Goal: Information Seeking & Learning: Learn about a topic

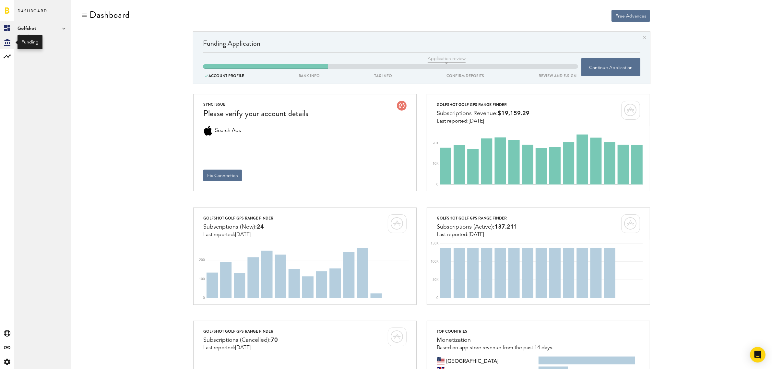
click at [7, 43] on icon "Created with Sketch." at bounding box center [7, 42] width 6 height 7
click at [8, 53] on rect at bounding box center [7, 57] width 8 height 8
click at [36, 28] on link "Monetization" at bounding box center [42, 28] width 57 height 14
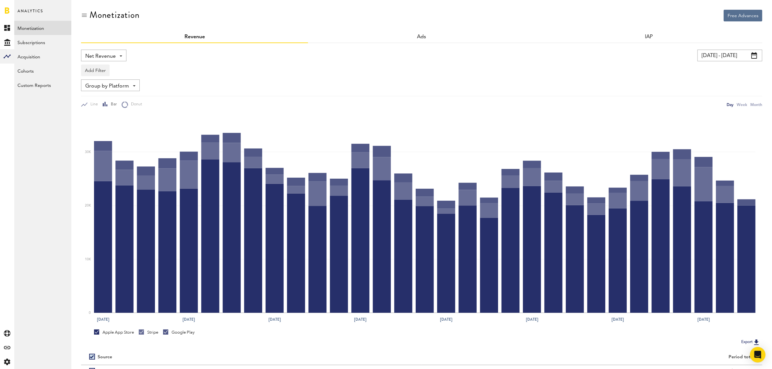
click at [122, 56] on div "Net Revenue Net Revenue Gross Revenue Profit" at bounding box center [103, 56] width 45 height 12
click at [117, 81] on span "Gross Revenue" at bounding box center [104, 82] width 32 height 11
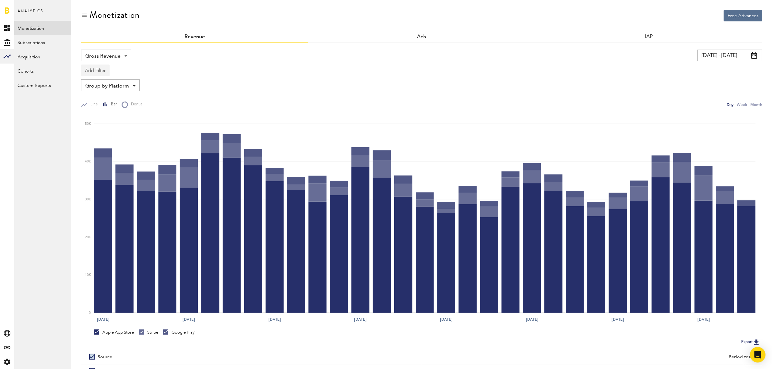
click at [98, 70] on button "Add Filter" at bounding box center [95, 71] width 29 height 12
click at [98, 89] on li "Platforms" at bounding box center [105, 87] width 41 height 12
click at [117, 73] on div "Platforms" at bounding box center [105, 71] width 28 height 11
click at [116, 85] on span "Apple App Store" at bounding box center [113, 86] width 50 height 11
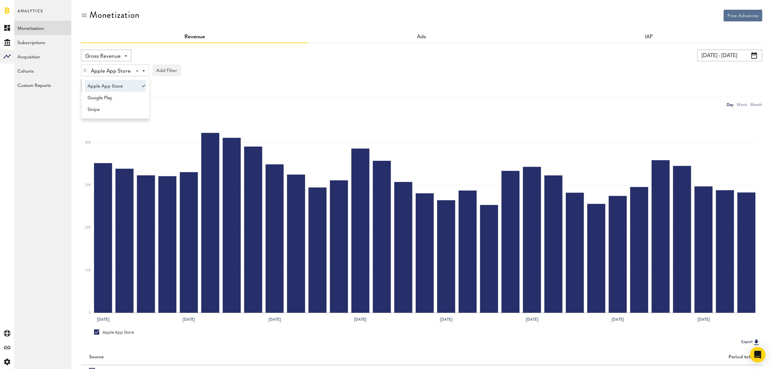
click at [312, 77] on div "Gross Revenue Net Revenue Gross Revenue Profit [DATE] - [DATE] Last 30 days Las…" at bounding box center [421, 79] width 681 height 58
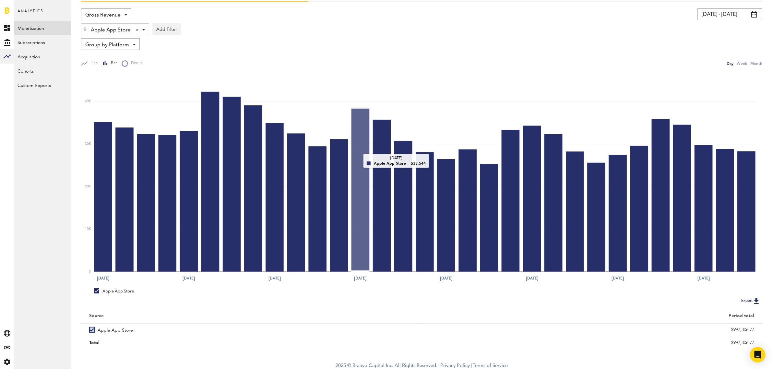
scroll to position [43, 0]
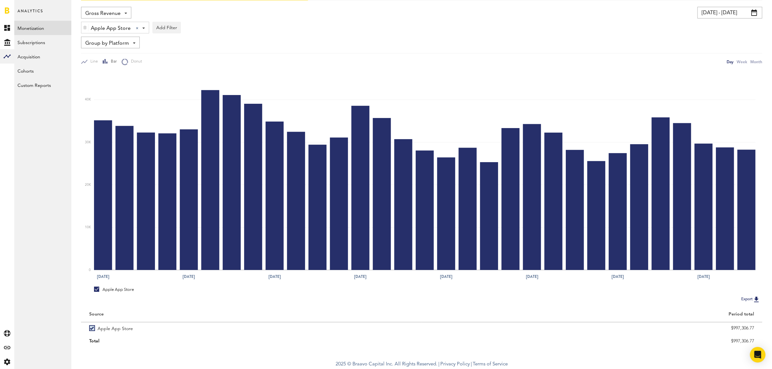
click at [755, 13] on span at bounding box center [754, 12] width 6 height 6
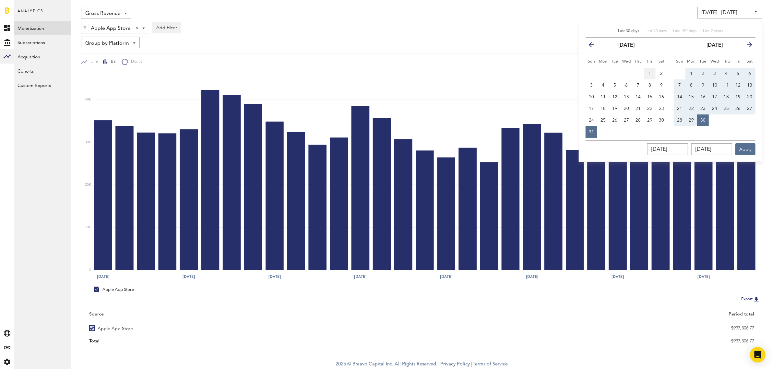
click at [650, 77] on button "1" at bounding box center [650, 74] width 12 height 12
type input "[DATE] - [DATE]"
type input "[DATE]"
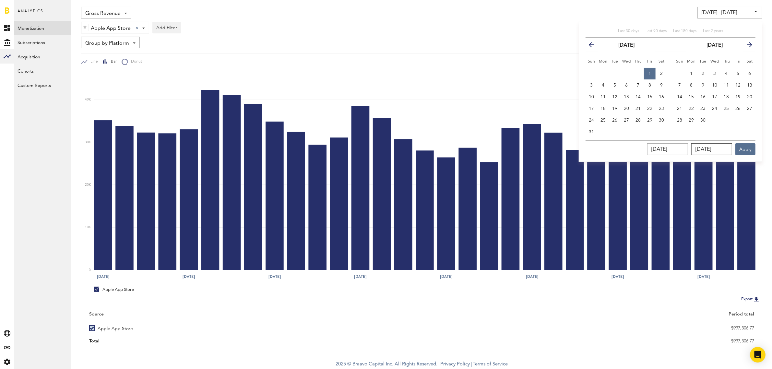
click at [710, 147] on input "[DATE]" at bounding box center [711, 149] width 41 height 12
click at [706, 152] on input "[DATE]" at bounding box center [711, 149] width 41 height 12
click at [659, 68] on button "2" at bounding box center [662, 74] width 12 height 12
type input "[DATE] - [DATE]"
type input "[DATE]"
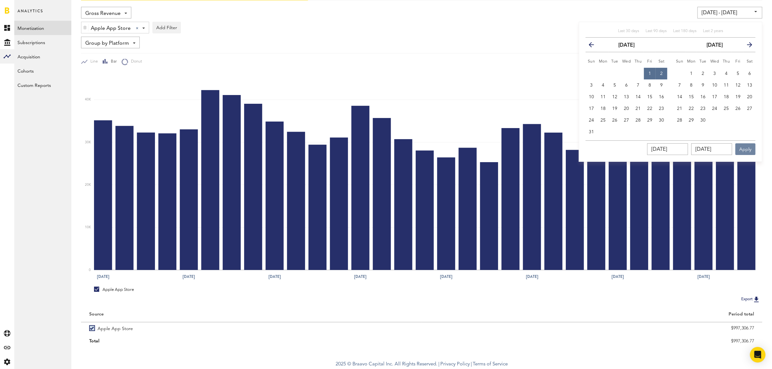
click at [741, 147] on button "Apply" at bounding box center [745, 149] width 20 height 12
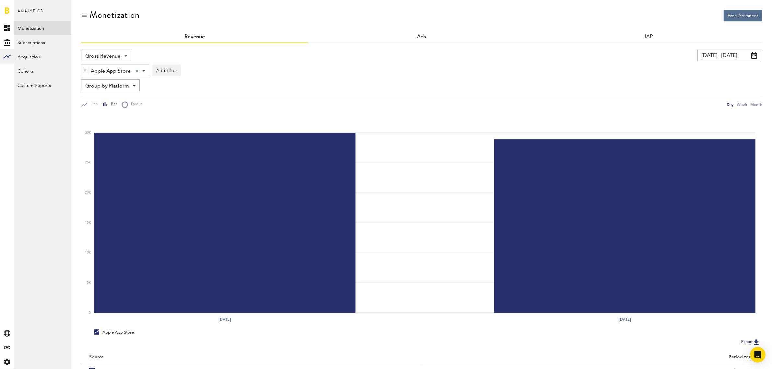
click at [135, 88] on div "Group by Platform Group by Platform Group by Revenue Type Group by App" at bounding box center [110, 85] width 59 height 12
click at [120, 125] on span "Group by App" at bounding box center [113, 123] width 50 height 11
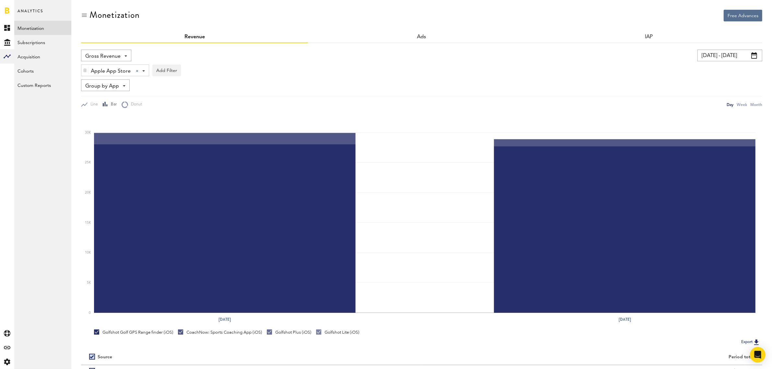
click at [717, 55] on input "[DATE] - [DATE]" at bounding box center [729, 56] width 65 height 12
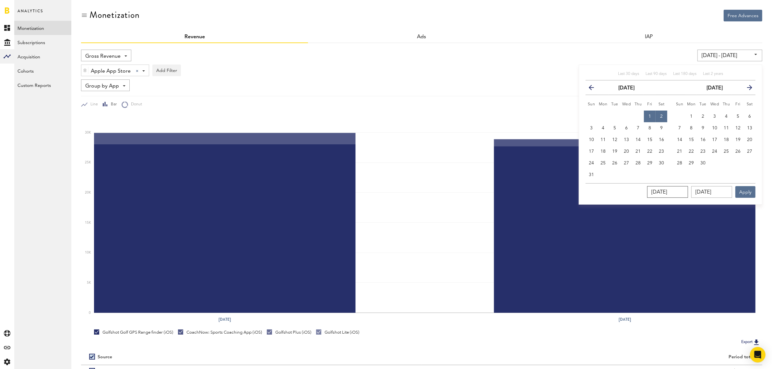
drag, startPoint x: 676, startPoint y: 190, endPoint x: 639, endPoint y: 191, distance: 37.3
click at [675, 190] on input "[DATE]" at bounding box center [667, 192] width 41 height 12
click at [591, 173] on span "31" at bounding box center [591, 175] width 5 height 5
type input "[DATE] - [DATE]"
type input "[DATE]"
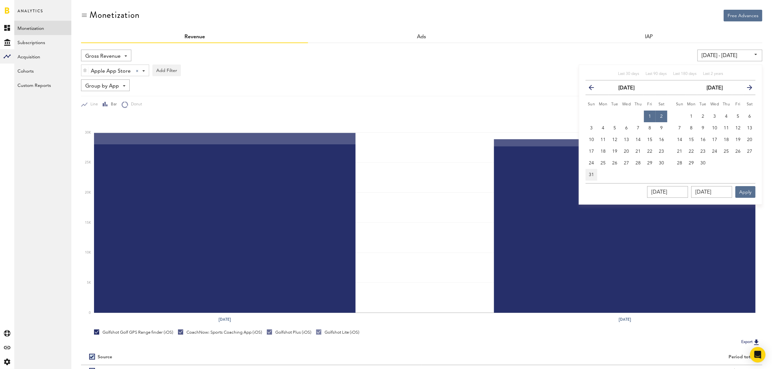
type input "[DATE]"
click at [733, 196] on div "[DATE] [DATE] Apply" at bounding box center [671, 190] width 170 height 15
click at [747, 190] on button "Apply" at bounding box center [745, 192] width 20 height 12
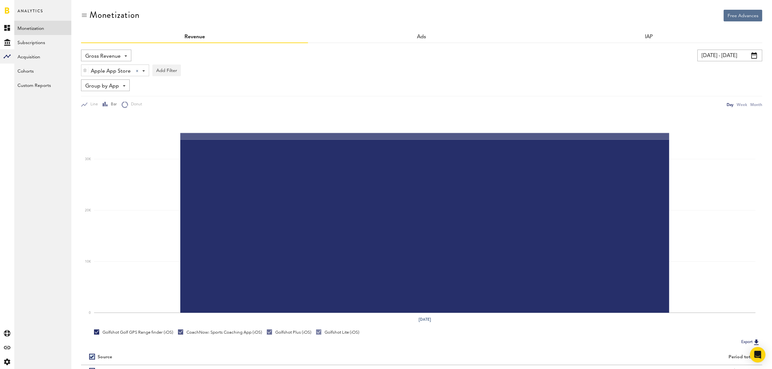
click at [754, 55] on span at bounding box center [754, 55] width 6 height 6
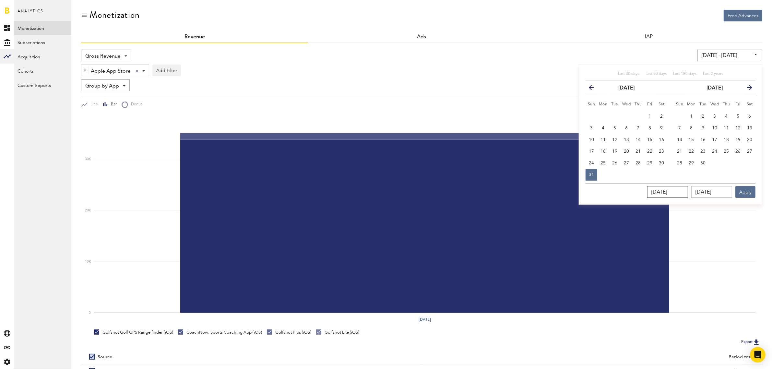
click at [676, 194] on input "[DATE]" at bounding box center [667, 192] width 41 height 12
click at [691, 114] on span "1" at bounding box center [691, 116] width 3 height 5
type input "[DATE] - [DATE]"
click at [712, 196] on input "[DATE]" at bounding box center [711, 192] width 41 height 12
click at [686, 193] on input "[DATE]" at bounding box center [667, 192] width 41 height 12
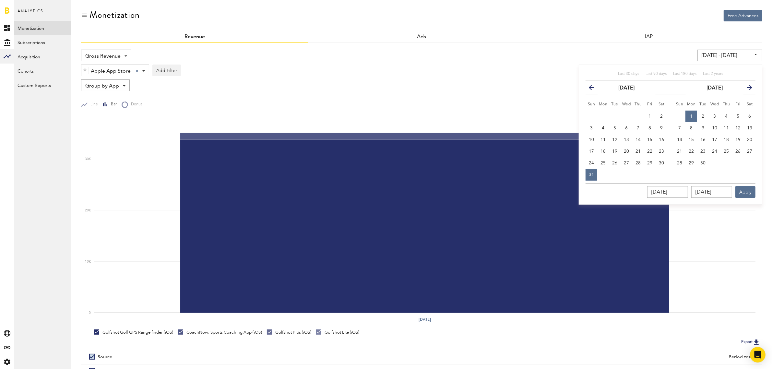
click at [692, 116] on span "1" at bounding box center [691, 116] width 3 height 5
drag, startPoint x: 727, startPoint y: 193, endPoint x: 685, endPoint y: 189, distance: 41.8
click at [685, 189] on div "[DATE] [DATE] Apply" at bounding box center [671, 190] width 170 height 15
type input "__/__/____"
click at [683, 191] on input "[DATE]" at bounding box center [667, 192] width 41 height 12
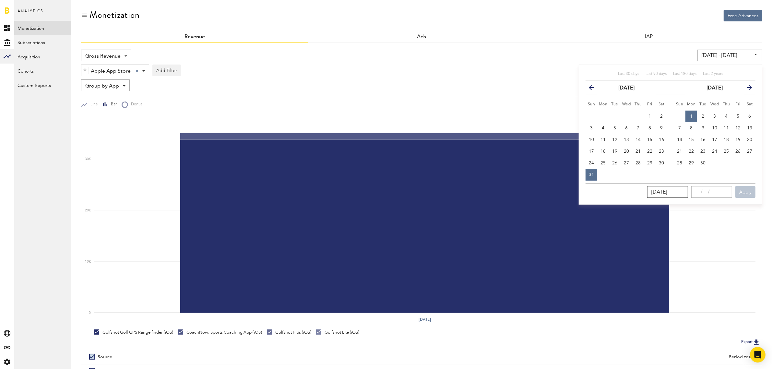
drag, startPoint x: 686, startPoint y: 192, endPoint x: 620, endPoint y: 186, distance: 66.1
click at [620, 186] on div "[DATE] Apply" at bounding box center [671, 190] width 170 height 15
paste input "9/0"
type input "[DATE]"
type input "__/__/____"
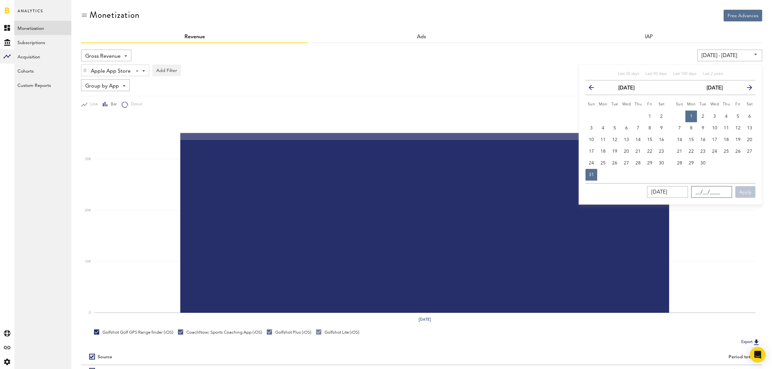
click at [715, 192] on input "__/__/____" at bounding box center [711, 192] width 41 height 12
click at [704, 161] on span "30" at bounding box center [702, 163] width 5 height 5
type input "[DATE] - [DATE]"
type input "[DATE]"
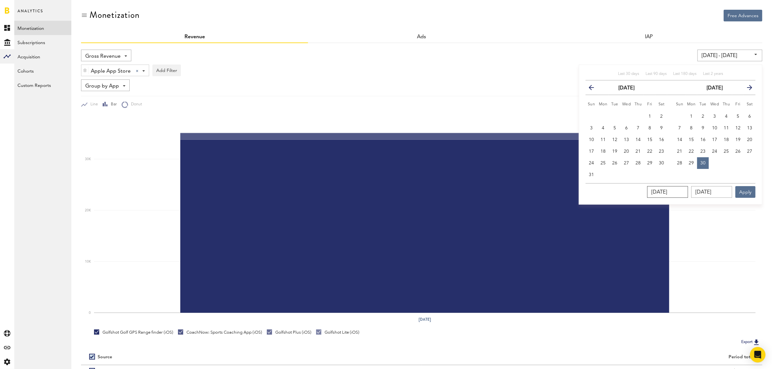
click at [683, 191] on input "[DATE]" at bounding box center [667, 192] width 41 height 12
drag, startPoint x: 686, startPoint y: 193, endPoint x: 646, endPoint y: 189, distance: 40.7
click at [646, 190] on div "[DATE] [DATE] Apply" at bounding box center [671, 190] width 170 height 15
type input "__/__/____"
click at [694, 116] on button "1" at bounding box center [691, 117] width 12 height 12
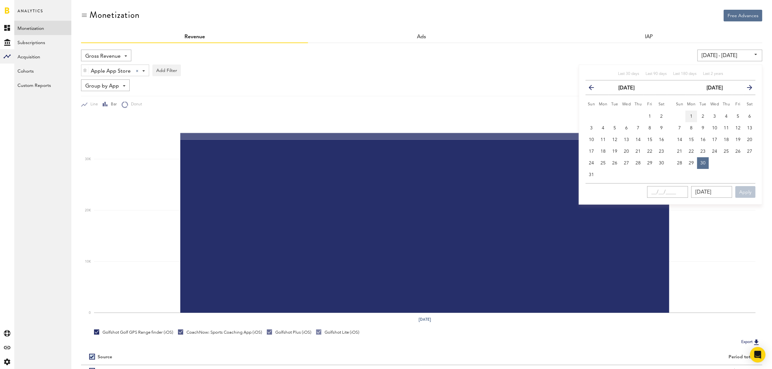
type input "[DATE]"
type input "__/__/____"
click at [666, 194] on input "__/__/____" at bounding box center [667, 192] width 41 height 12
click at [692, 116] on span "1" at bounding box center [691, 116] width 3 height 5
drag, startPoint x: 727, startPoint y: 192, endPoint x: 683, endPoint y: 190, distance: 44.8
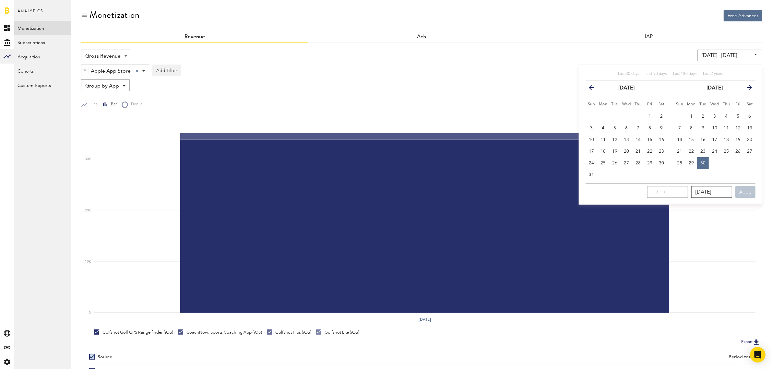
click at [683, 190] on div "[DATE] Apply You can view up to 2 years of data." at bounding box center [671, 190] width 170 height 15
type input "__/__/____"
click at [678, 192] on input "__/__/____" at bounding box center [667, 192] width 41 height 12
paste input "[DATE]"
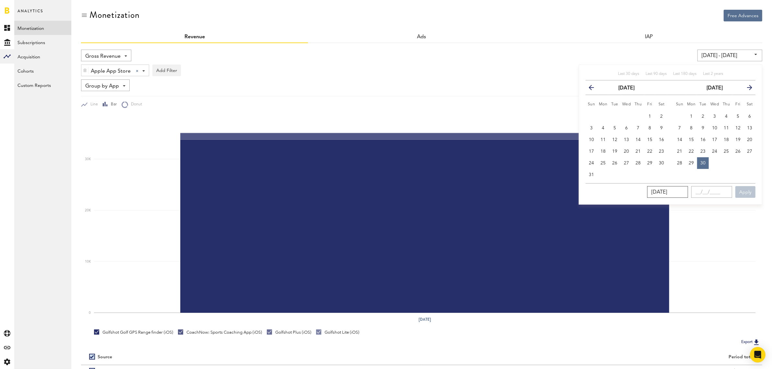
type input "[DATE]"
type input "__/__/____"
click at [704, 191] on input "__/__/____" at bounding box center [711, 192] width 41 height 12
click at [702, 161] on span "30" at bounding box center [702, 163] width 5 height 5
type input "[DATE] - [DATE]"
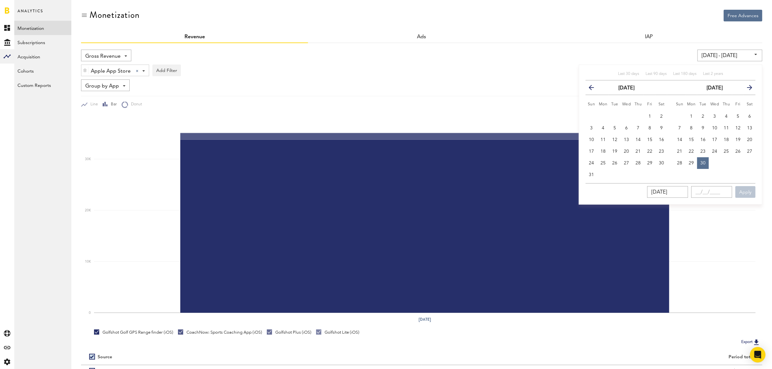
type input "[DATE]"
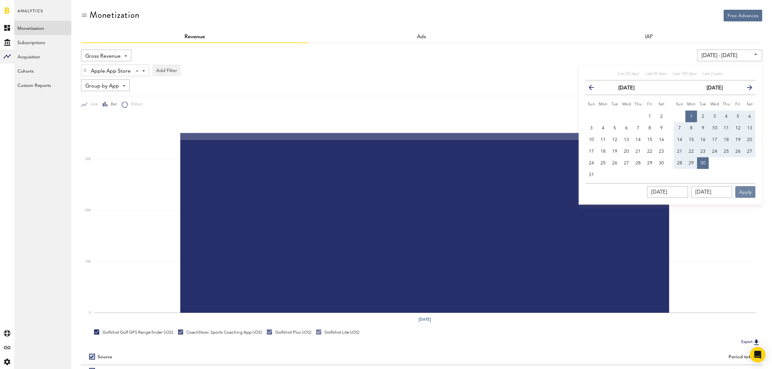
click at [738, 188] on button "Apply" at bounding box center [745, 192] width 20 height 12
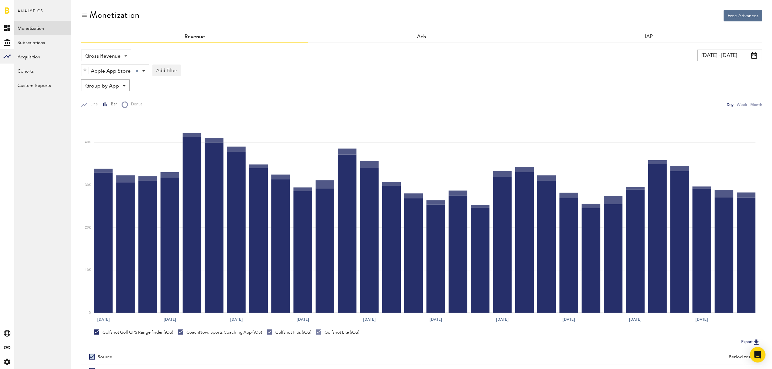
click at [142, 71] on span at bounding box center [143, 70] width 3 height 1
click at [126, 96] on span "Google Play" at bounding box center [113, 97] width 50 height 11
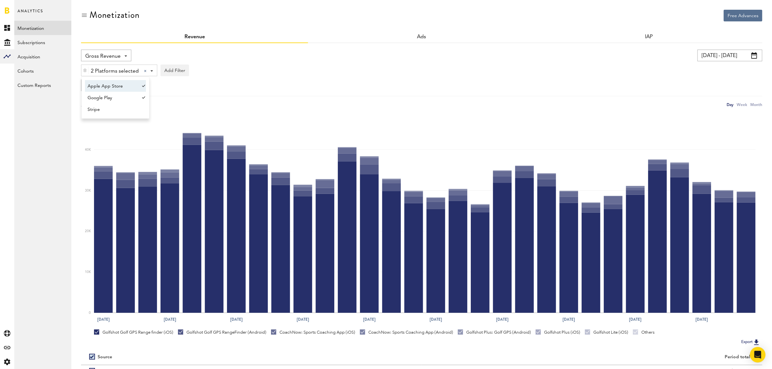
click at [85, 70] on img at bounding box center [85, 70] width 4 height 5
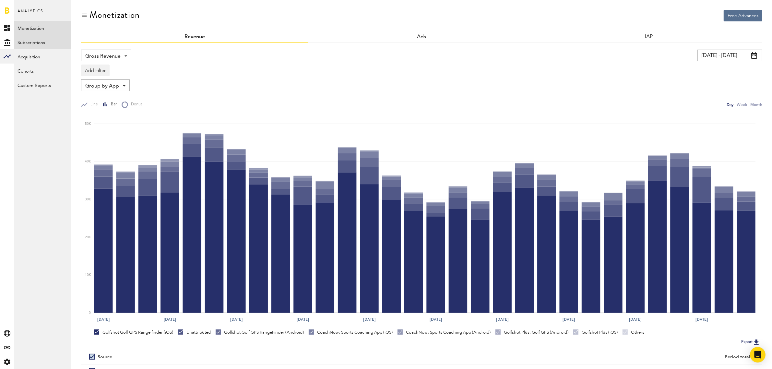
click at [40, 43] on link "Subscriptions" at bounding box center [42, 42] width 57 height 14
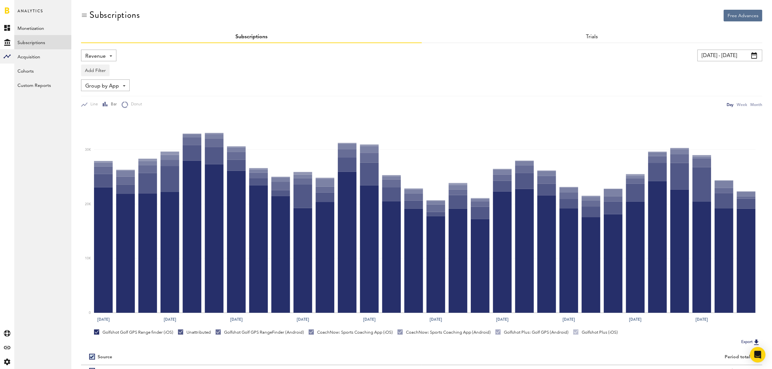
click at [112, 56] on span at bounding box center [111, 55] width 3 height 1
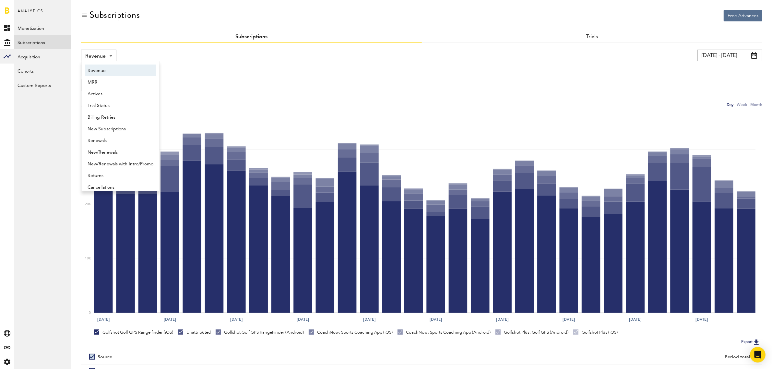
scroll to position [3, 0]
click at [134, 148] on span "New/Renewals" at bounding box center [121, 149] width 66 height 11
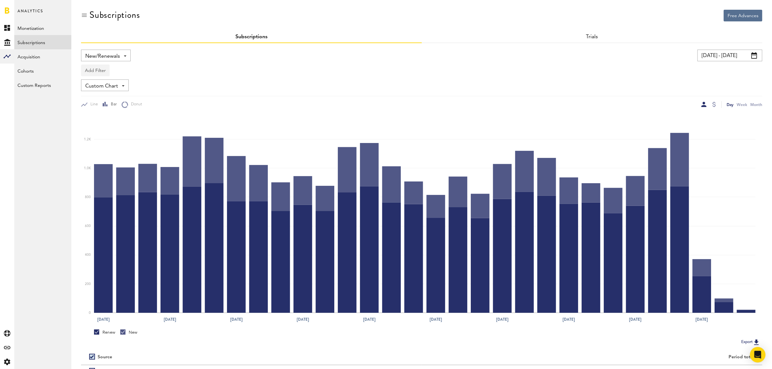
click at [96, 68] on button "Add Filter" at bounding box center [95, 71] width 29 height 12
click at [109, 99] on li "Apps" at bounding box center [111, 99] width 53 height 12
click at [131, 69] on div "Apps - All Active Inactive CoachNow: Sports Coaching App CoachNow: Sports Coach…" at bounding box center [107, 71] width 52 height 12
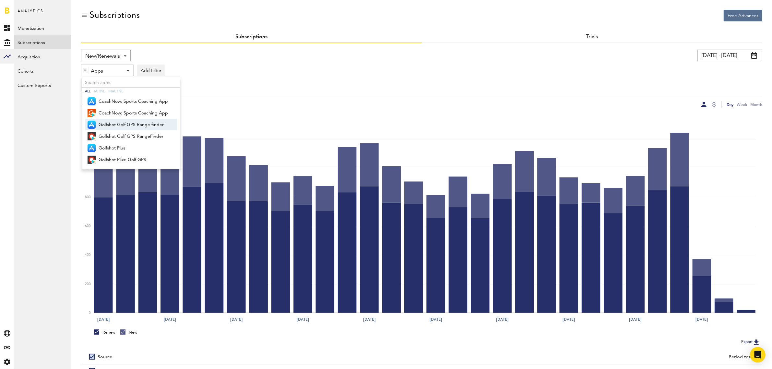
click at [228, 83] on div "Custom Chart Custom Chart" at bounding box center [421, 85] width 681 height 12
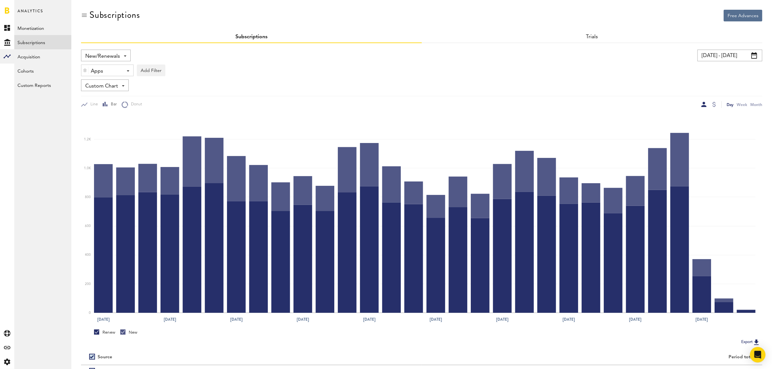
click at [86, 70] on img at bounding box center [85, 70] width 4 height 5
click at [101, 72] on button "Add Filter" at bounding box center [95, 71] width 29 height 12
click at [118, 88] on li "Platforms" at bounding box center [111, 87] width 53 height 12
click at [125, 85] on div "Custom Chart Custom Chart" at bounding box center [105, 85] width 48 height 12
click at [122, 71] on div "Platforms - Apple App Store Google Play Stripe" at bounding box center [107, 71] width 52 height 12
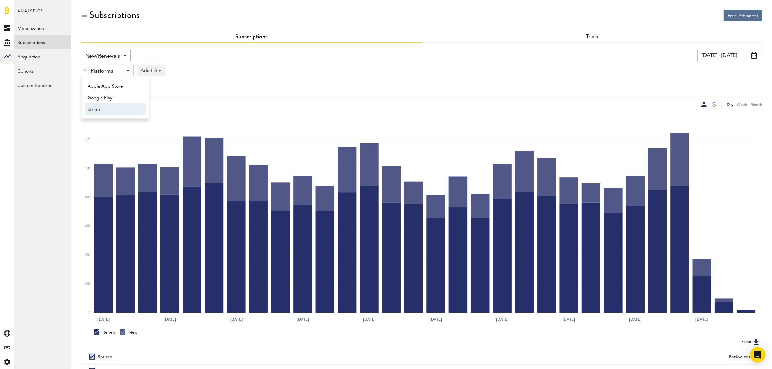
click at [117, 107] on span "Stripe" at bounding box center [113, 109] width 50 height 11
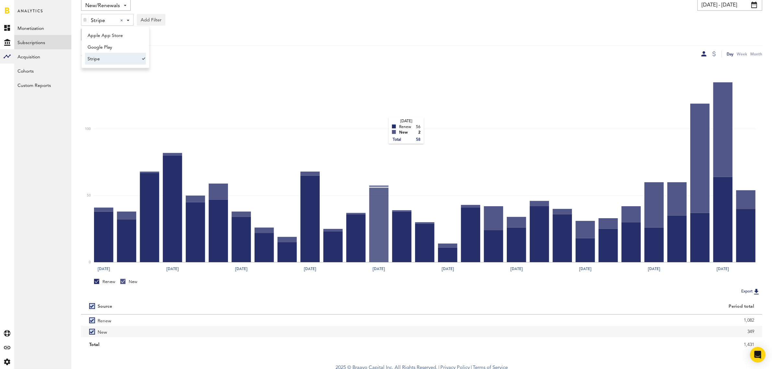
scroll to position [54, 0]
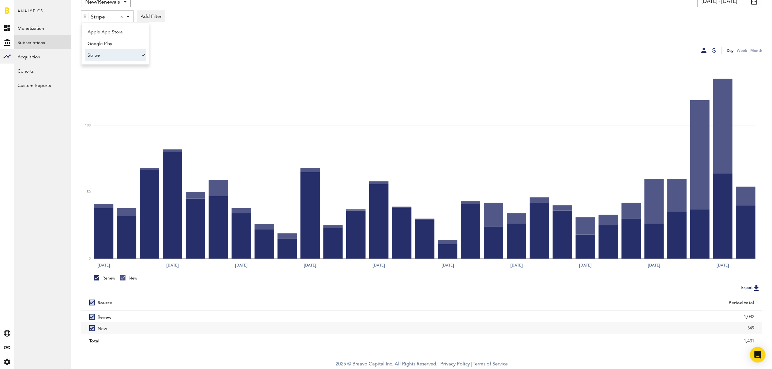
click at [714, 48] on div at bounding box center [714, 50] width 4 height 5
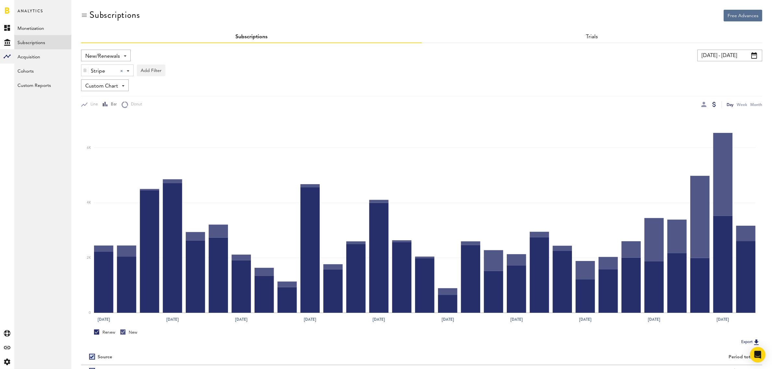
click at [7, 8] on link at bounding box center [7, 10] width 5 height 6
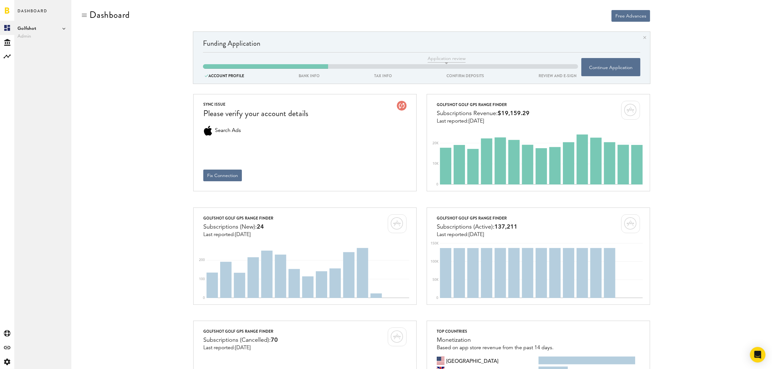
click at [65, 29] on icon at bounding box center [63, 28] width 3 height 3
click at [89, 59] on link "Swing by Swing Golf, Inc." at bounding box center [100, 59] width 51 height 12
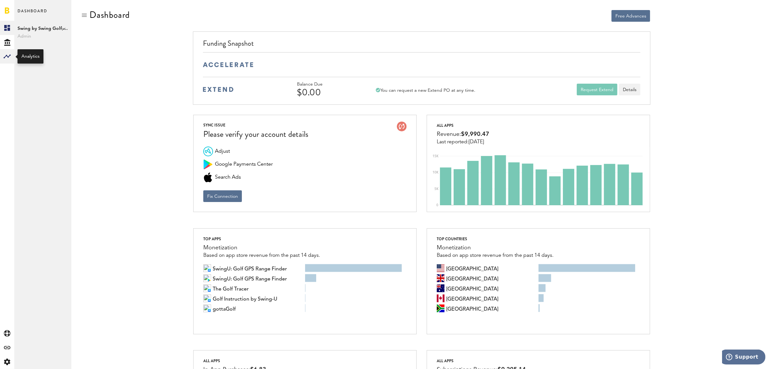
click at [9, 56] on icon at bounding box center [7, 56] width 7 height 4
click at [33, 47] on link "Subscriptions" at bounding box center [42, 42] width 57 height 14
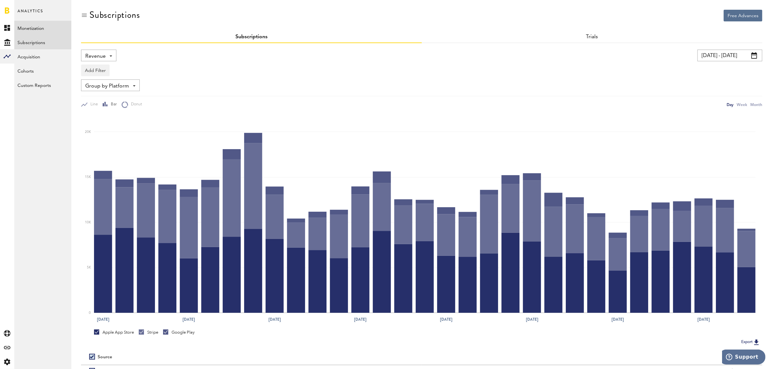
click at [35, 28] on link "Monetization" at bounding box center [42, 28] width 57 height 14
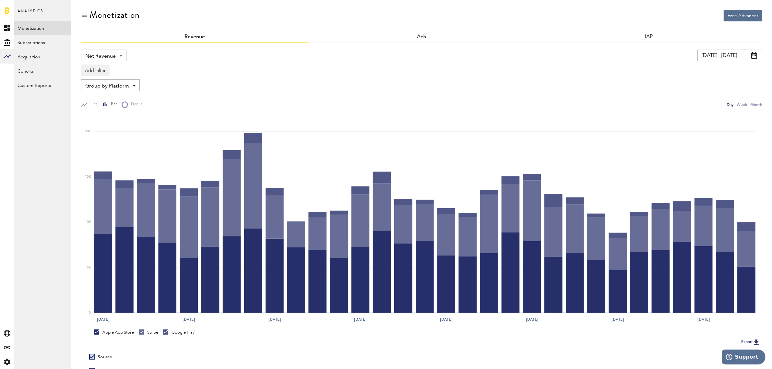
click at [124, 56] on div "Net Revenue Net Revenue Gross Revenue Profit" at bounding box center [103, 56] width 45 height 12
click at [113, 80] on span "Gross Revenue" at bounding box center [104, 82] width 32 height 11
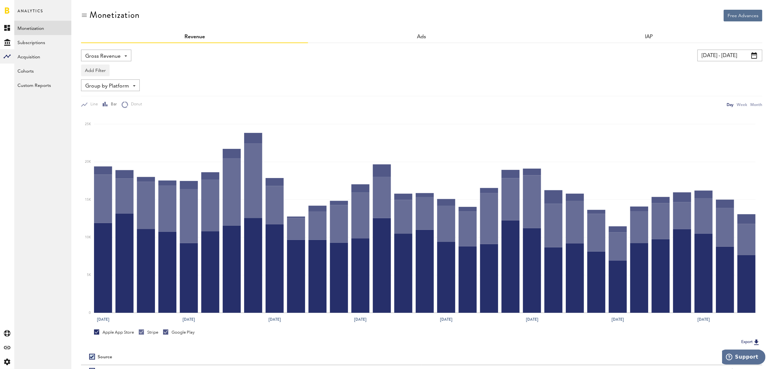
click at [756, 55] on span at bounding box center [754, 55] width 6 height 6
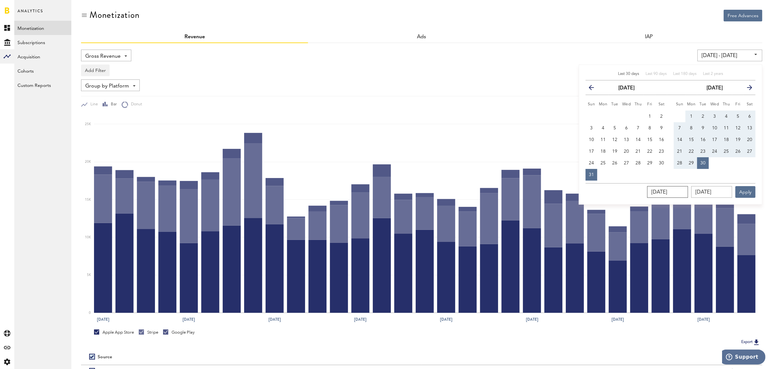
click at [674, 189] on input "[DATE]" at bounding box center [667, 192] width 41 height 12
click at [691, 115] on span "1" at bounding box center [691, 116] width 3 height 5
type input "09/01/25 - 09/01/25"
type input "[DATE]"
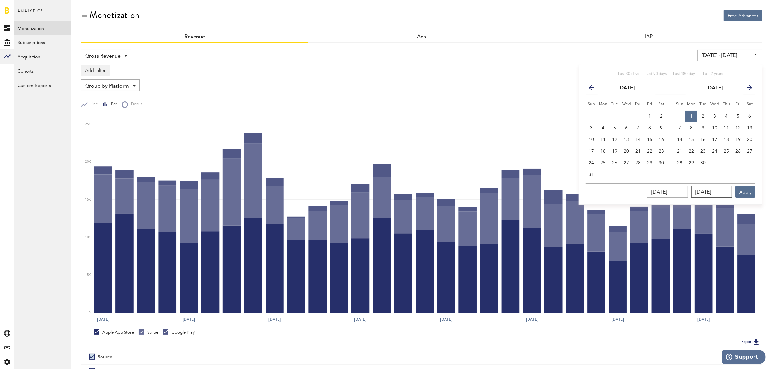
click at [707, 191] on input "[DATE]" at bounding box center [711, 192] width 41 height 12
click at [704, 164] on span "30" at bounding box center [702, 163] width 5 height 5
type input "[DATE] - [DATE]"
type input "[DATE]"
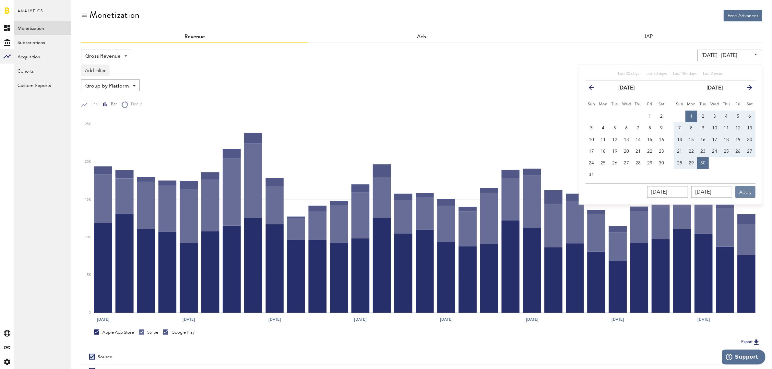
click at [746, 193] on button "Apply" at bounding box center [745, 192] width 20 height 12
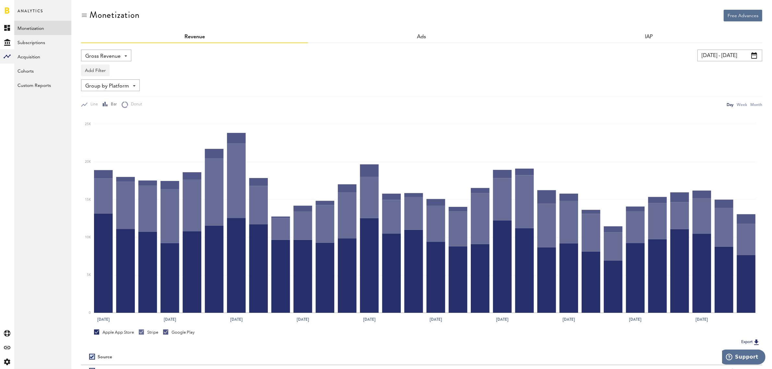
click at [5, 10] on link at bounding box center [7, 10] width 5 height 6
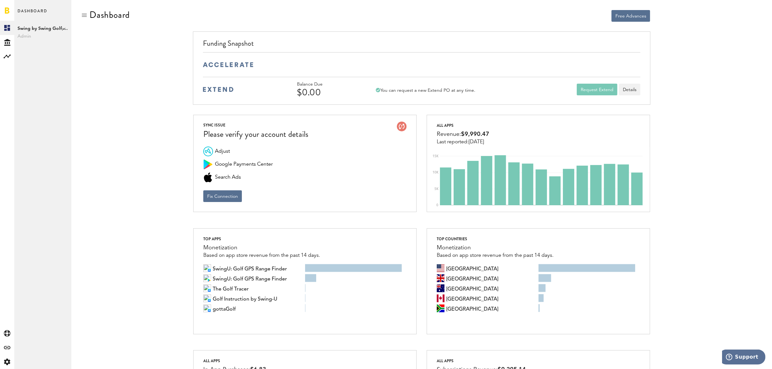
click at [61, 28] on span "Swing by Swing Golf, Inc." at bounding box center [43, 29] width 51 height 8
click at [108, 36] on link "Golfshot" at bounding box center [100, 36] width 51 height 12
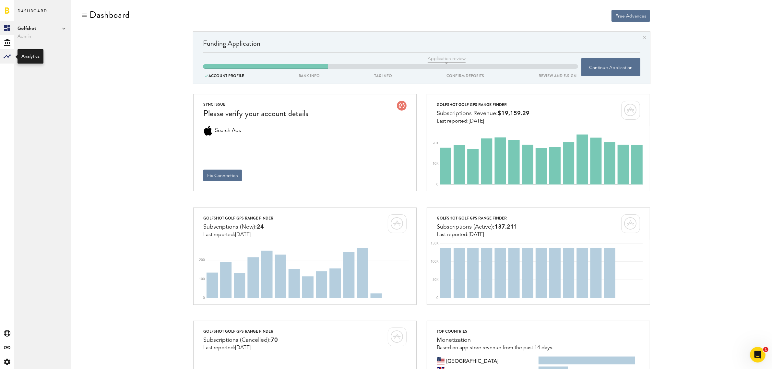
click at [4, 57] on rect at bounding box center [7, 57] width 8 height 8
click at [40, 25] on link "Monetization" at bounding box center [42, 28] width 57 height 14
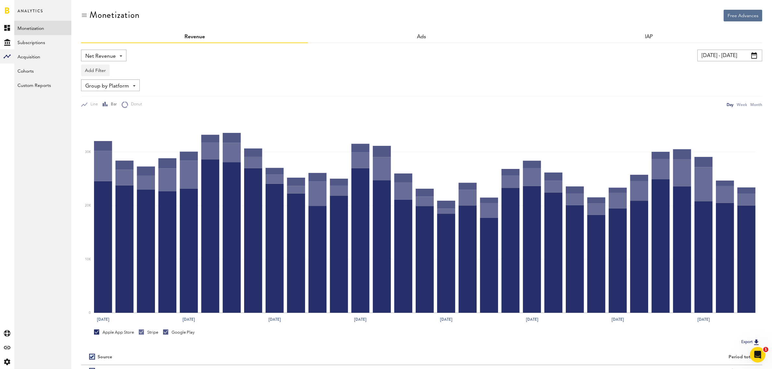
click at [123, 54] on div "Net Revenue Net Revenue Gross Revenue Profit" at bounding box center [103, 56] width 45 height 12
click at [115, 79] on span "Gross Revenue" at bounding box center [104, 82] width 32 height 11
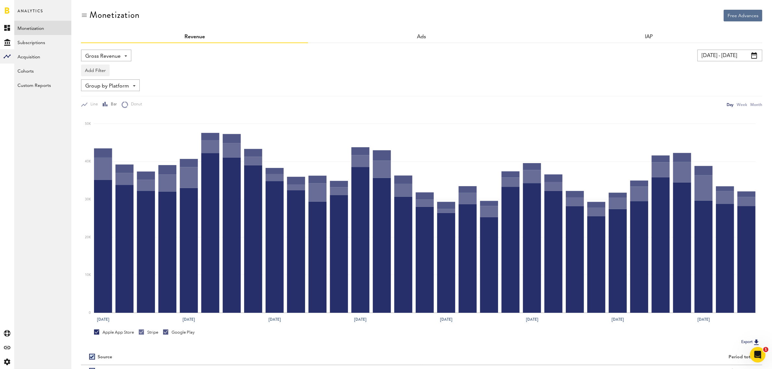
click at [753, 54] on span at bounding box center [754, 55] width 6 height 6
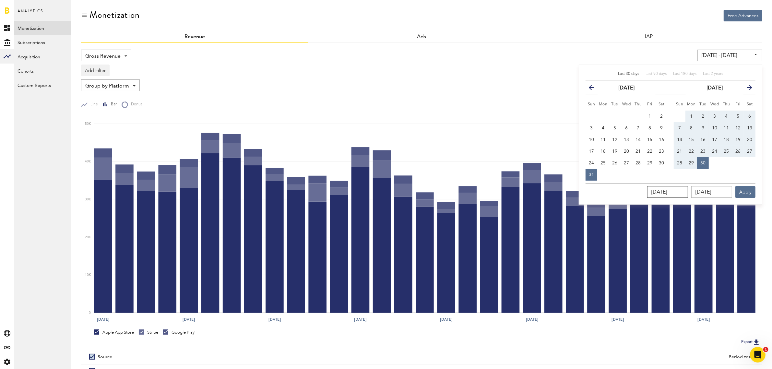
click at [667, 190] on input "[DATE]" at bounding box center [667, 192] width 41 height 12
click at [690, 114] on span "1" at bounding box center [691, 116] width 3 height 5
type input "09/01/25 - 09/01/25"
type input "[DATE]"
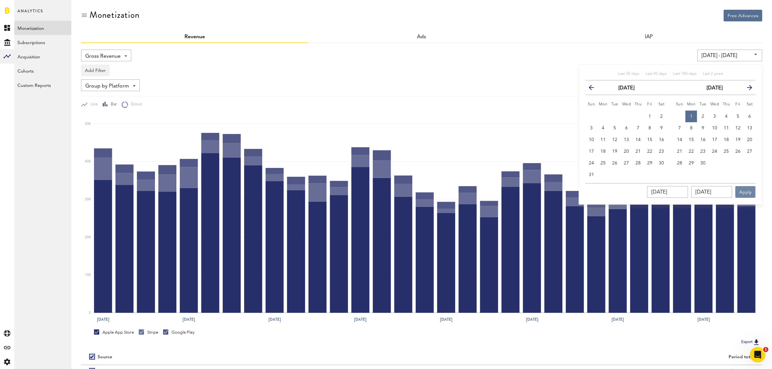
click at [744, 191] on button "Apply" at bounding box center [745, 192] width 20 height 12
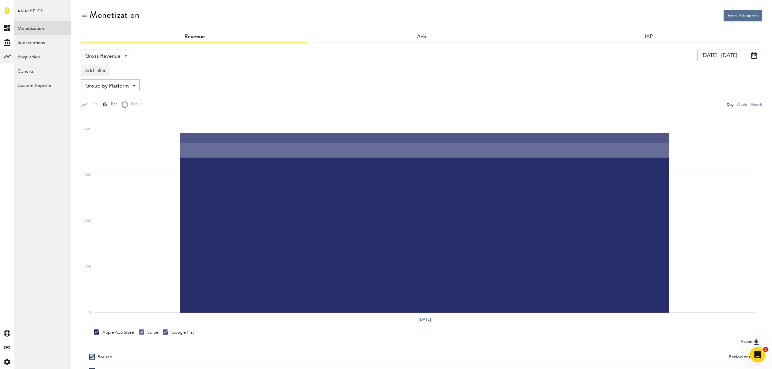
click at [756, 53] on span at bounding box center [754, 55] width 6 height 6
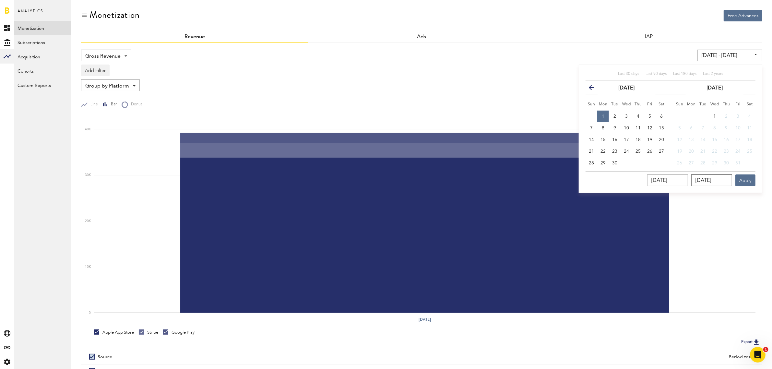
click at [721, 177] on input "[DATE]" at bounding box center [711, 180] width 41 height 12
drag, startPoint x: 728, startPoint y: 182, endPoint x: 671, endPoint y: 179, distance: 57.5
click at [671, 179] on div "09/01/2025 09/01/2025 Apply" at bounding box center [671, 179] width 170 height 15
click at [615, 161] on span "30" at bounding box center [614, 163] width 5 height 5
type input "[DATE] - [DATE]"
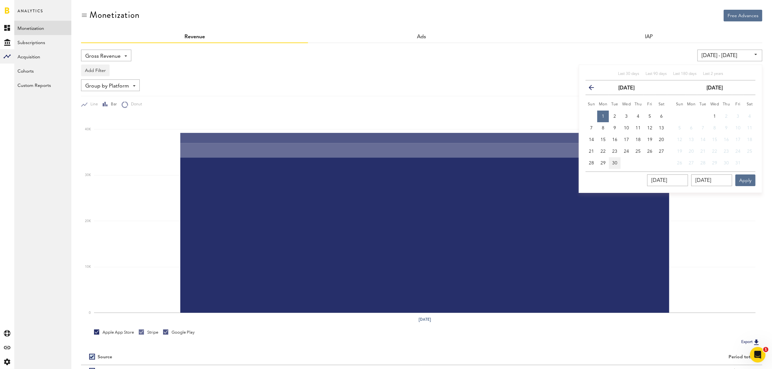
type input "[DATE]"
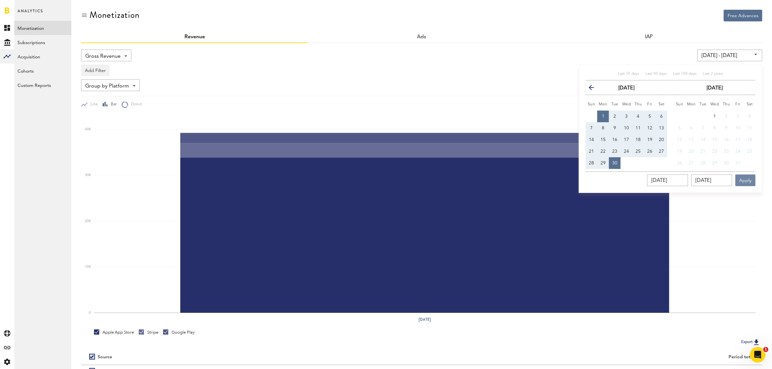
click at [740, 178] on button "Apply" at bounding box center [745, 180] width 20 height 12
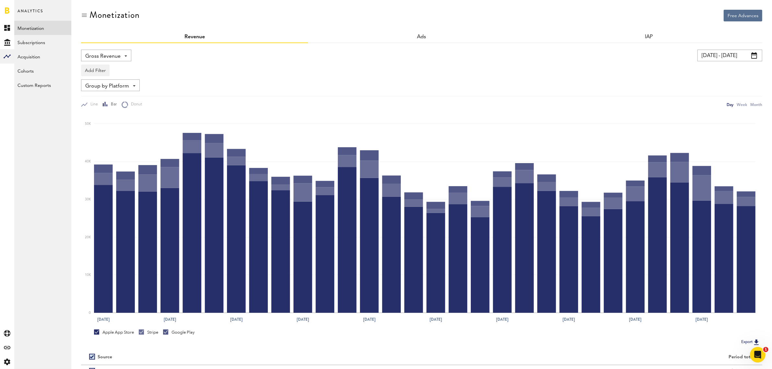
click at [752, 54] on span at bounding box center [754, 55] width 6 height 6
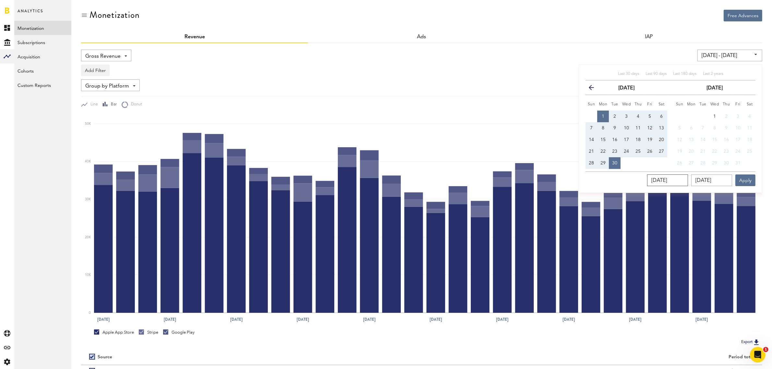
drag, startPoint x: 687, startPoint y: 179, endPoint x: 612, endPoint y: 180, distance: 74.9
click at [612, 180] on div "09/01/2025 09/30/2025 Apply" at bounding box center [671, 179] width 170 height 15
click at [594, 89] on icon "button" at bounding box center [594, 89] width 0 height 0
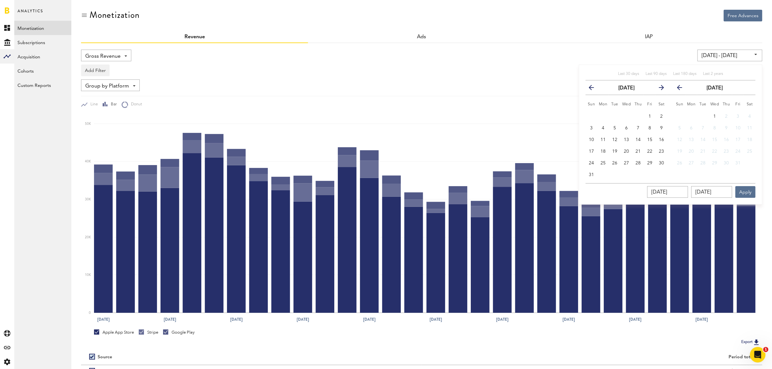
click at [586, 87] on th "previous" at bounding box center [592, 87] width 12 height 15
click at [594, 89] on icon "button" at bounding box center [594, 89] width 0 height 0
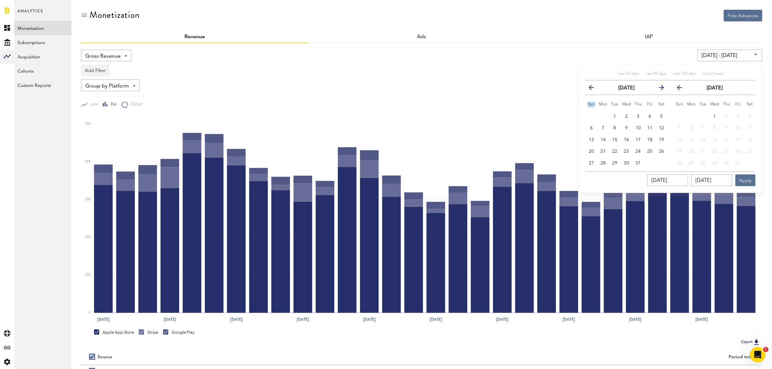
click at [594, 89] on icon "button" at bounding box center [594, 89] width 0 height 0
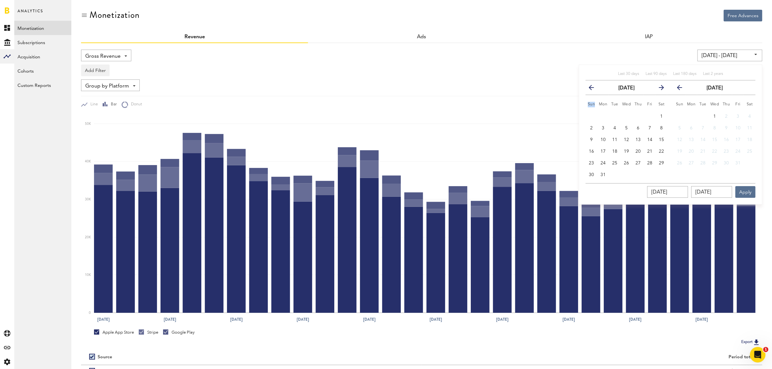
click at [594, 89] on icon "button" at bounding box center [594, 89] width 0 height 0
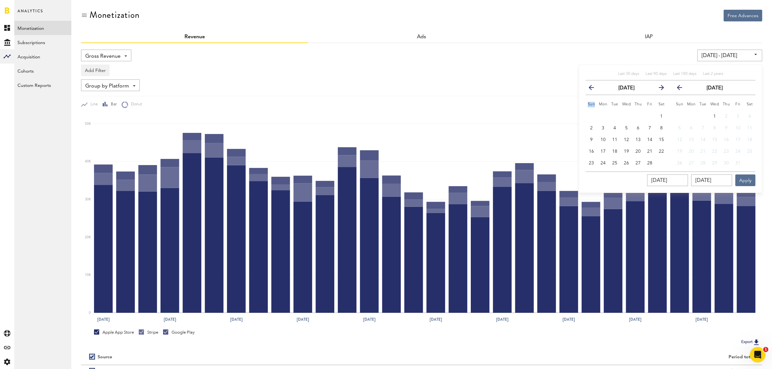
click at [594, 89] on icon "button" at bounding box center [594, 89] width 0 height 0
click at [628, 115] on button "1" at bounding box center [627, 117] width 12 height 12
type input "01/01/25 - 01/01/25"
type input "01/01/2025"
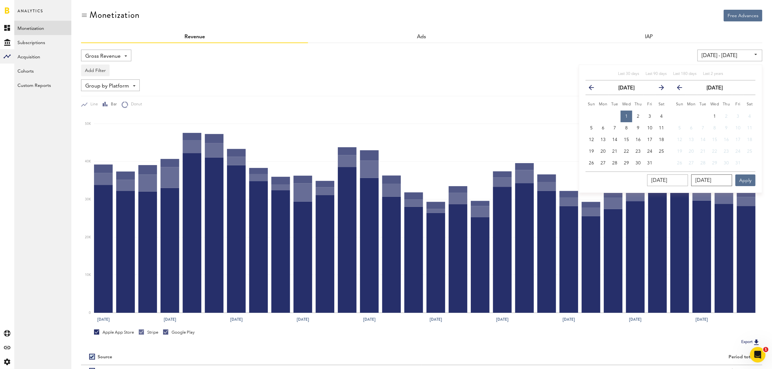
drag, startPoint x: 730, startPoint y: 180, endPoint x: 673, endPoint y: 176, distance: 56.6
click at [673, 176] on div "01/01/2025 01/01/2025 Apply" at bounding box center [671, 179] width 170 height 15
click at [659, 89] on icon "button" at bounding box center [659, 89] width 0 height 0
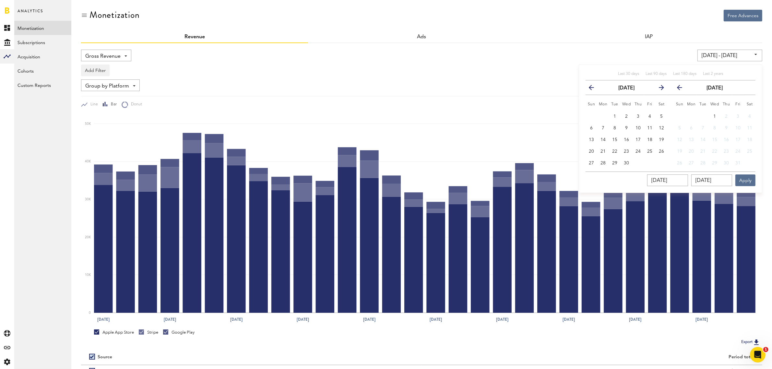
click at [659, 89] on icon "button" at bounding box center [659, 89] width 0 height 0
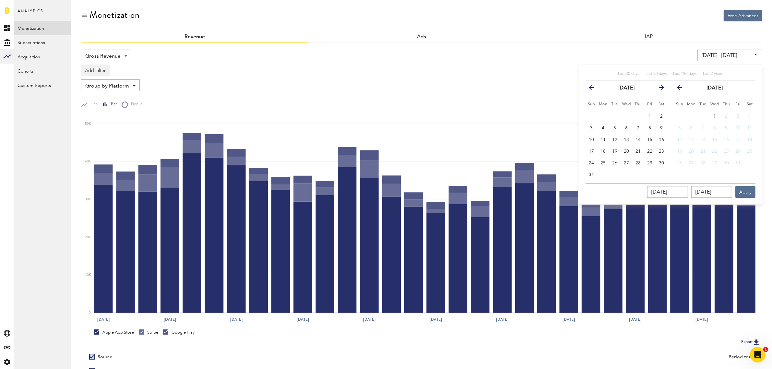
click at [659, 89] on icon "button" at bounding box center [659, 89] width 0 height 0
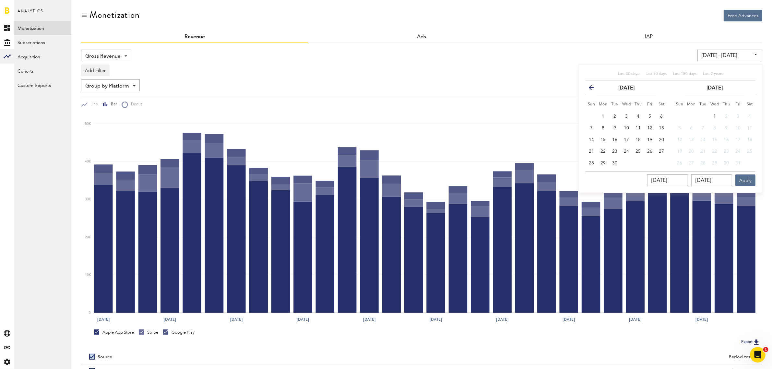
click at [660, 88] on th "next" at bounding box center [662, 87] width 12 height 15
click at [616, 163] on span "30" at bounding box center [614, 163] width 5 height 5
type input "01/01/25 - 09/30/25"
type input "[DATE]"
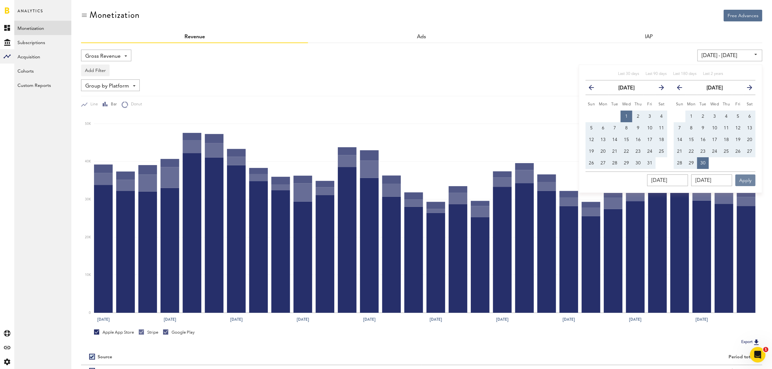
click at [753, 181] on button "Apply" at bounding box center [745, 180] width 20 height 12
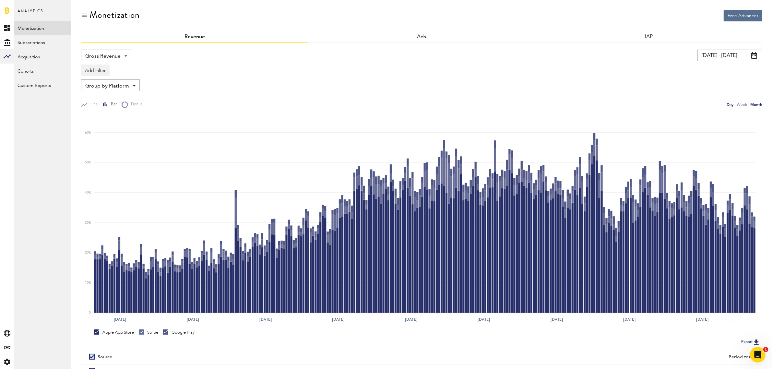
click at [753, 106] on div "Month" at bounding box center [756, 104] width 12 height 7
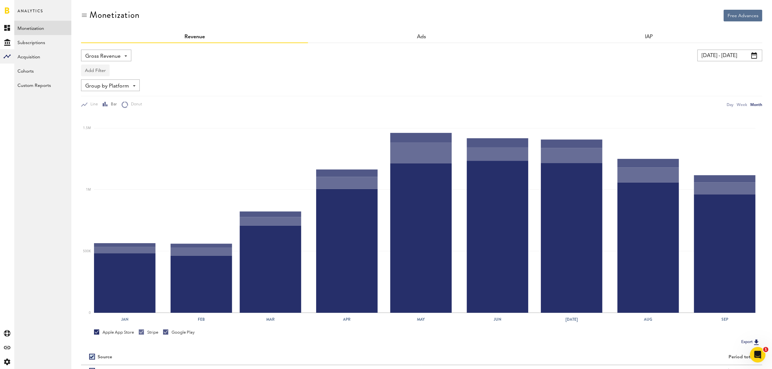
click at [101, 71] on button "Add Filter" at bounding box center [95, 71] width 29 height 12
click at [101, 98] on li "Apps" at bounding box center [105, 99] width 41 height 12
click at [127, 71] on span at bounding box center [128, 70] width 3 height 1
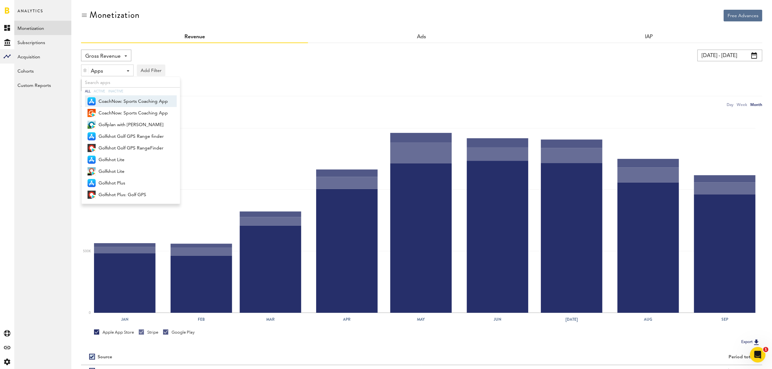
click at [137, 104] on span "CoachNow: Sports Coaching App" at bounding box center [133, 101] width 69 height 11
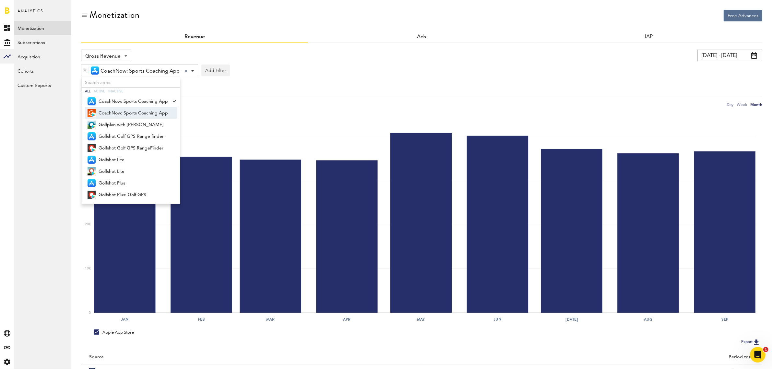
click at [133, 114] on span "CoachNow: Sports Coaching App" at bounding box center [133, 113] width 69 height 11
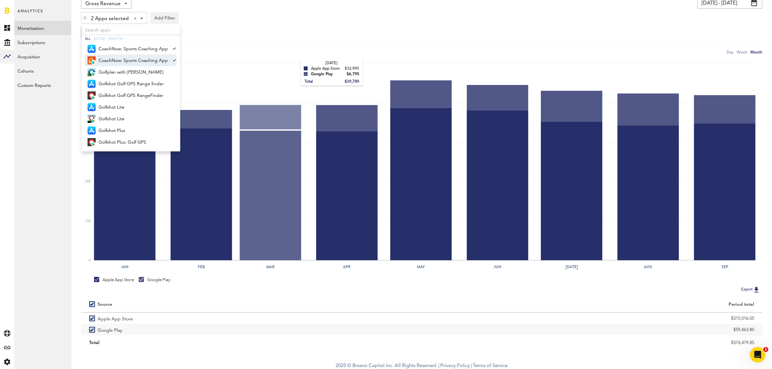
scroll to position [54, 0]
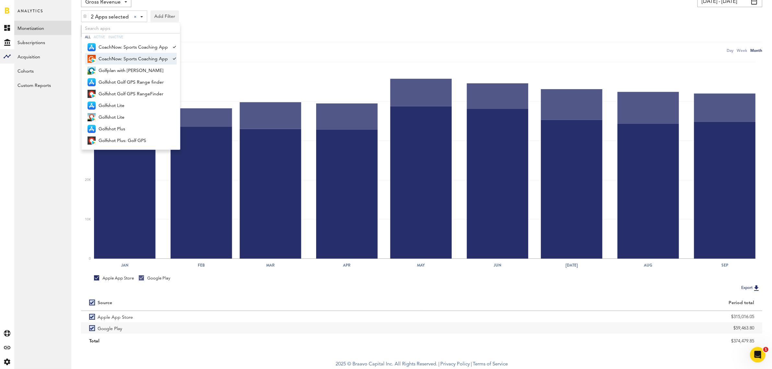
click at [265, 26] on div "Group by Platform Group by Platform Group by Revenue Type Group by App" at bounding box center [421, 31] width 681 height 12
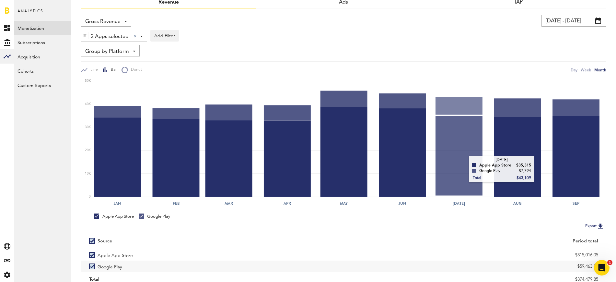
scroll to position [0, 0]
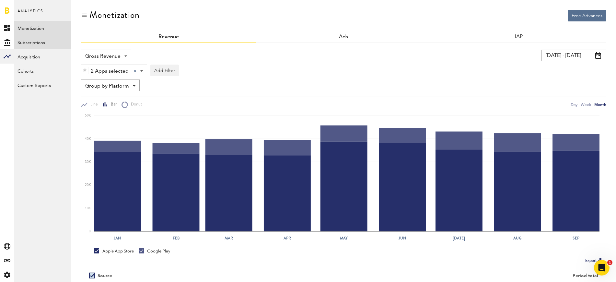
click at [26, 44] on link "Subscriptions" at bounding box center [42, 42] width 57 height 14
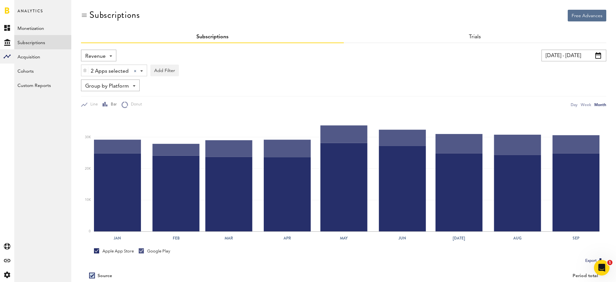
click at [83, 70] on img at bounding box center [85, 70] width 4 height 5
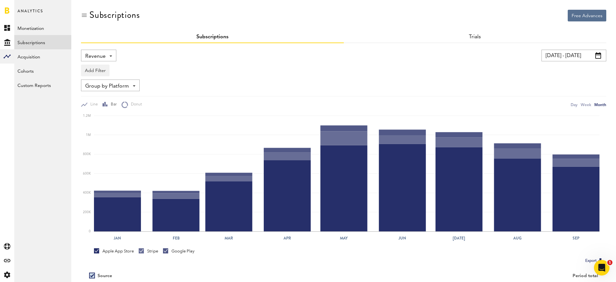
click at [110, 55] on span at bounding box center [111, 55] width 3 height 1
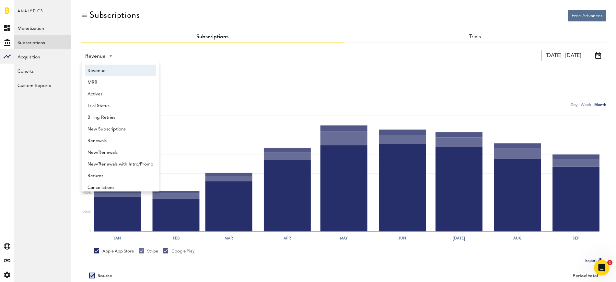
scroll to position [3, 0]
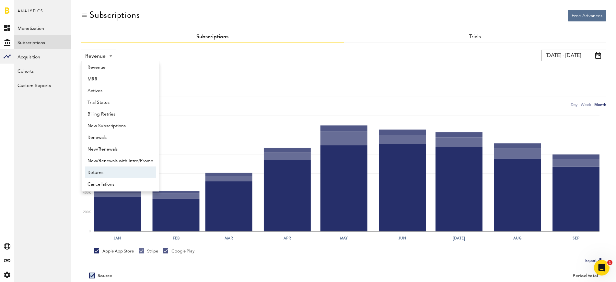
click at [126, 172] on span "Returns" at bounding box center [121, 172] width 66 height 11
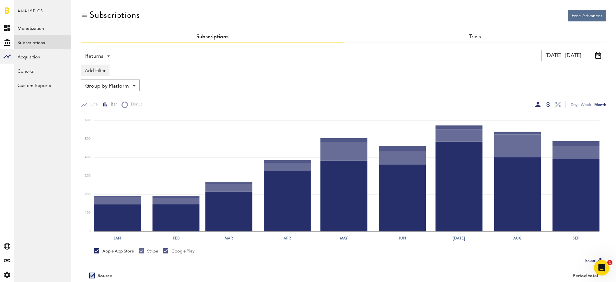
click at [550, 106] on div at bounding box center [549, 104] width 4 height 5
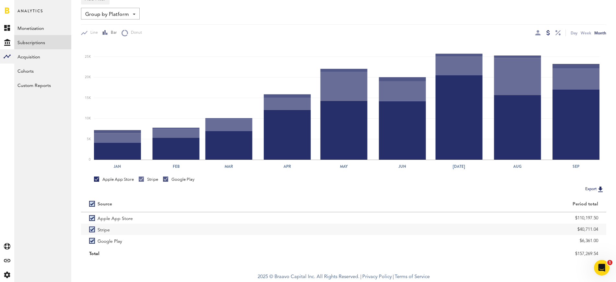
scroll to position [72, 0]
click at [588, 190] on button "Export" at bounding box center [595, 189] width 23 height 8
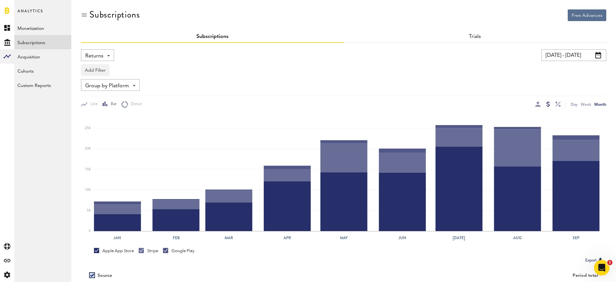
scroll to position [0, 0]
click at [109, 57] on div "Returns Revenue MRR Actives Trial Status Billing Retries New Subscriptions Rene…" at bounding box center [97, 56] width 33 height 12
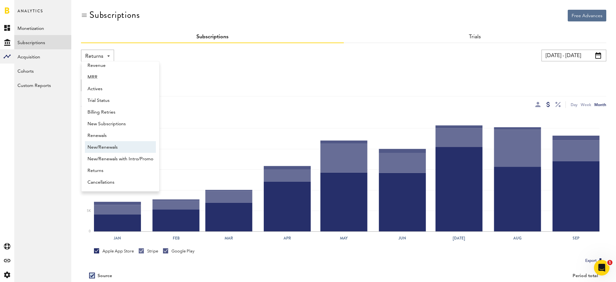
click at [118, 146] on span "New/Renewals" at bounding box center [121, 147] width 66 height 11
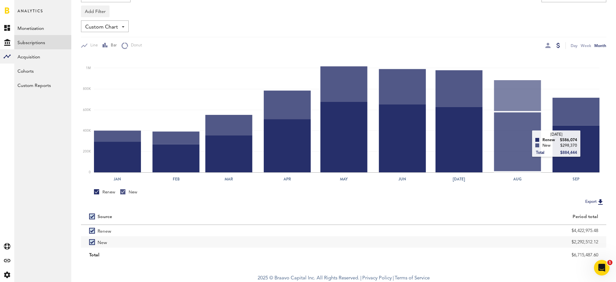
scroll to position [61, 0]
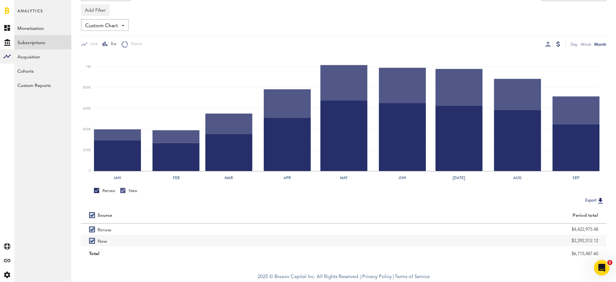
click at [589, 201] on button "Export" at bounding box center [595, 200] width 23 height 8
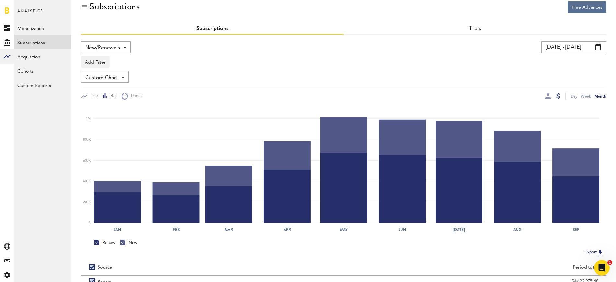
scroll to position [0, 0]
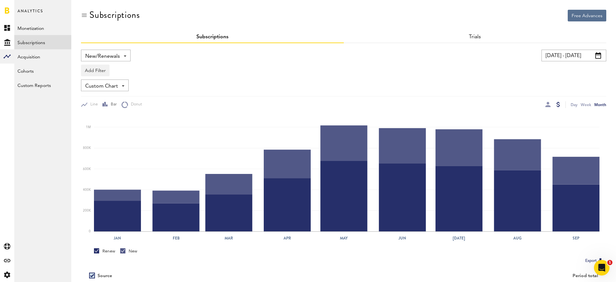
click at [566, 51] on input "01/01/25 - 09/30/25" at bounding box center [574, 56] width 65 height 12
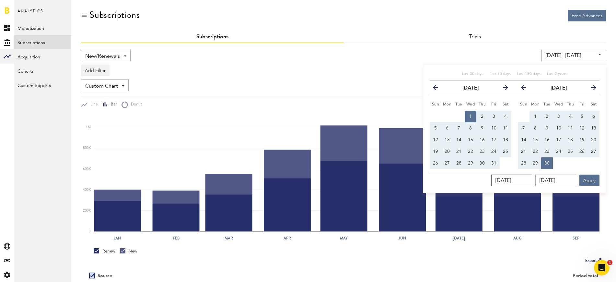
drag, startPoint x: 526, startPoint y: 180, endPoint x: 533, endPoint y: 181, distance: 6.8
click at [532, 181] on input "01/01/2025" at bounding box center [512, 180] width 41 height 12
type input "01/01/2024"
type input "01/01/24 - 09/30/25"
type input "01/01/2024"
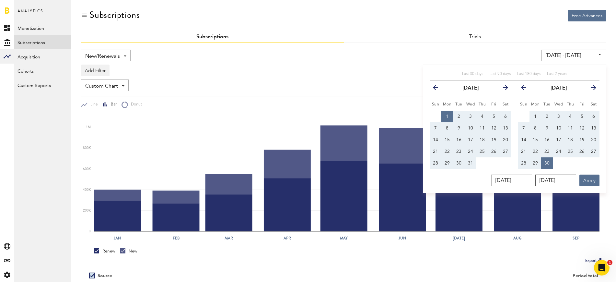
click at [566, 181] on input "[DATE]" at bounding box center [556, 180] width 41 height 12
click at [570, 181] on input "[DATE]" at bounding box center [556, 180] width 41 height 12
type input "09/30/2024"
type input "01/01/24 - 09/30/24"
type input "09/30/2024"
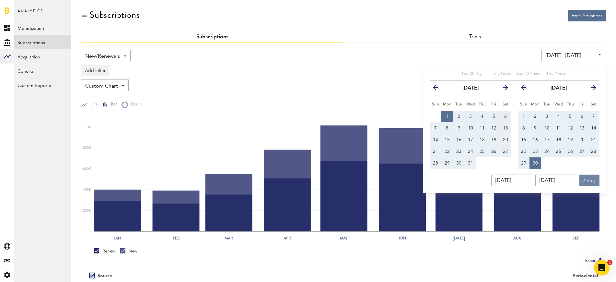
click at [591, 183] on button "Apply" at bounding box center [590, 180] width 20 height 12
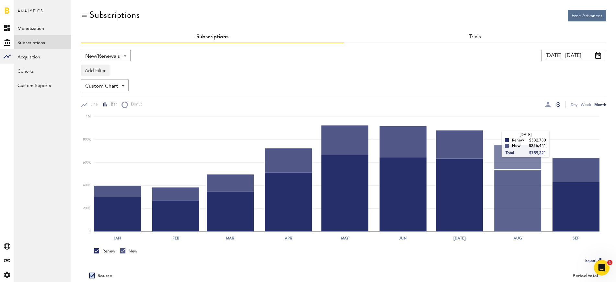
scroll to position [61, 0]
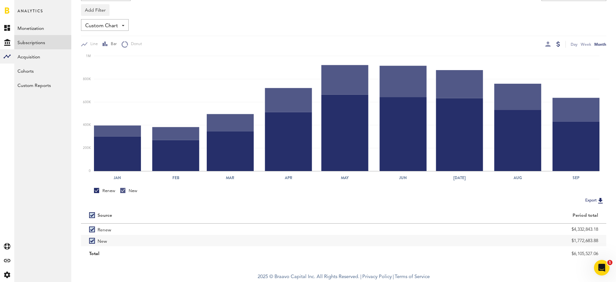
click at [588, 199] on button "Export" at bounding box center [595, 200] width 23 height 8
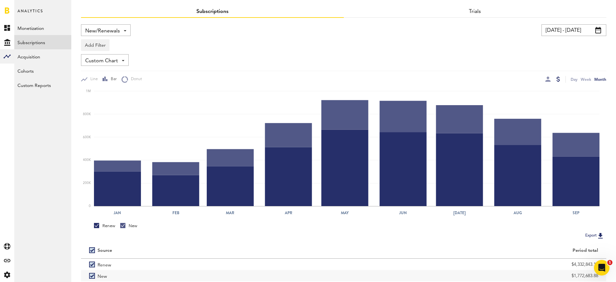
scroll to position [0, 0]
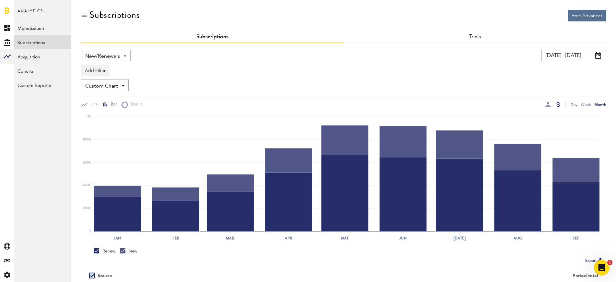
click at [126, 56] on span at bounding box center [125, 55] width 3 height 1
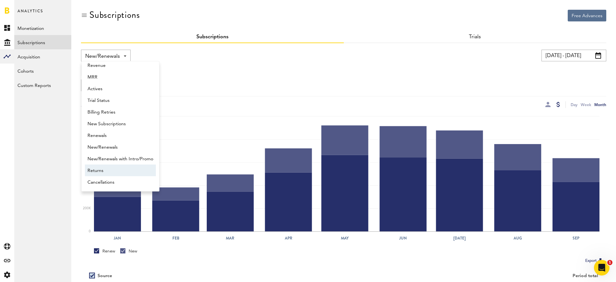
click at [118, 170] on span "Returns" at bounding box center [121, 170] width 66 height 11
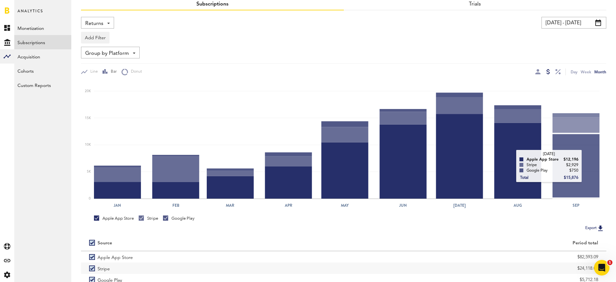
scroll to position [72, 0]
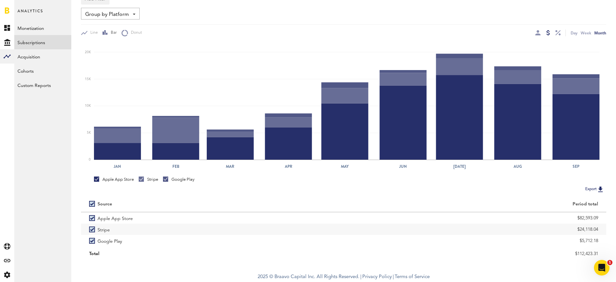
click at [587, 189] on button "Export" at bounding box center [595, 189] width 23 height 8
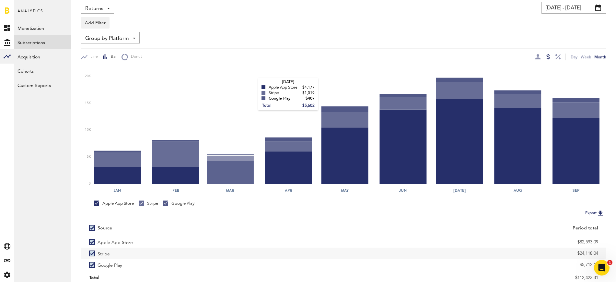
scroll to position [0, 0]
